Goal: Task Accomplishment & Management: Manage account settings

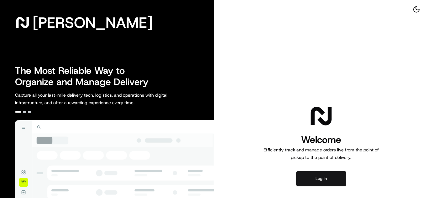
click at [324, 172] on button "Log in" at bounding box center [321, 178] width 50 height 15
